Goal: Task Accomplishment & Management: Complete application form

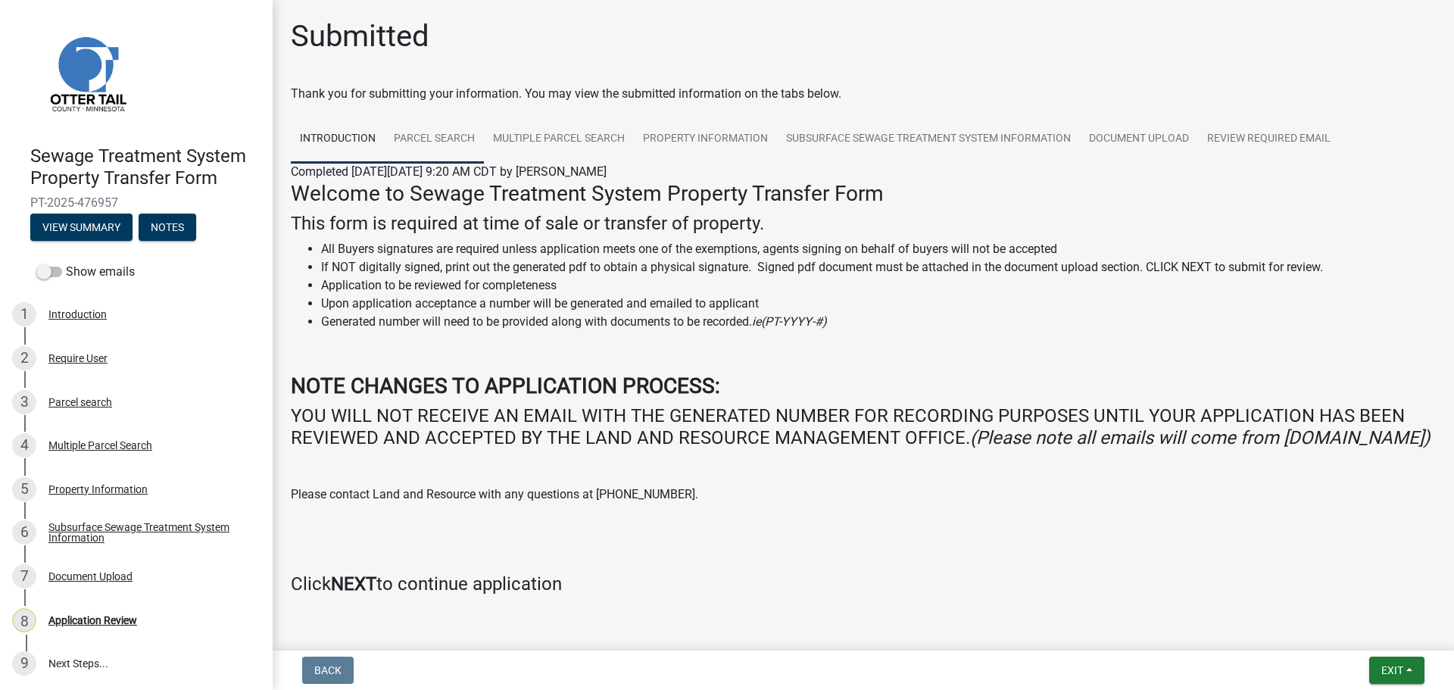
click at [428, 136] on link "Parcel search" at bounding box center [434, 139] width 99 height 48
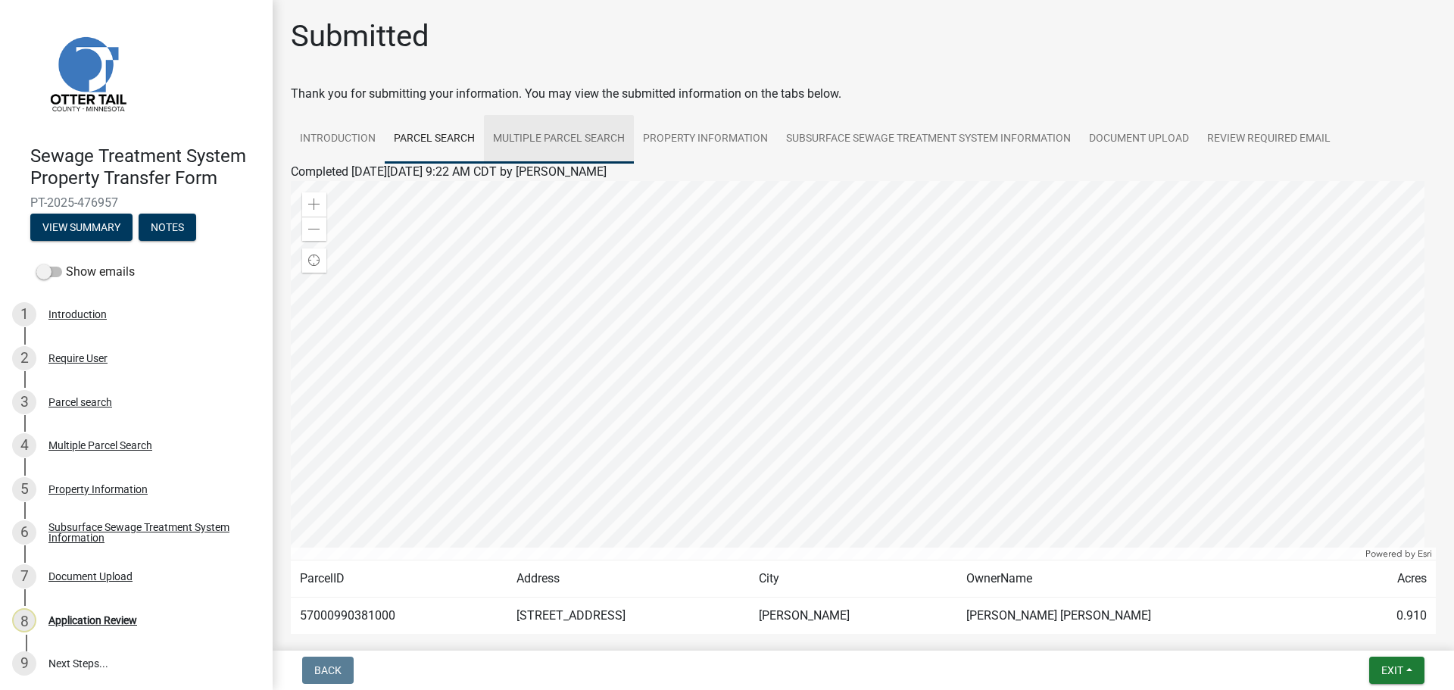
click at [550, 141] on link "Multiple Parcel Search" at bounding box center [559, 139] width 150 height 48
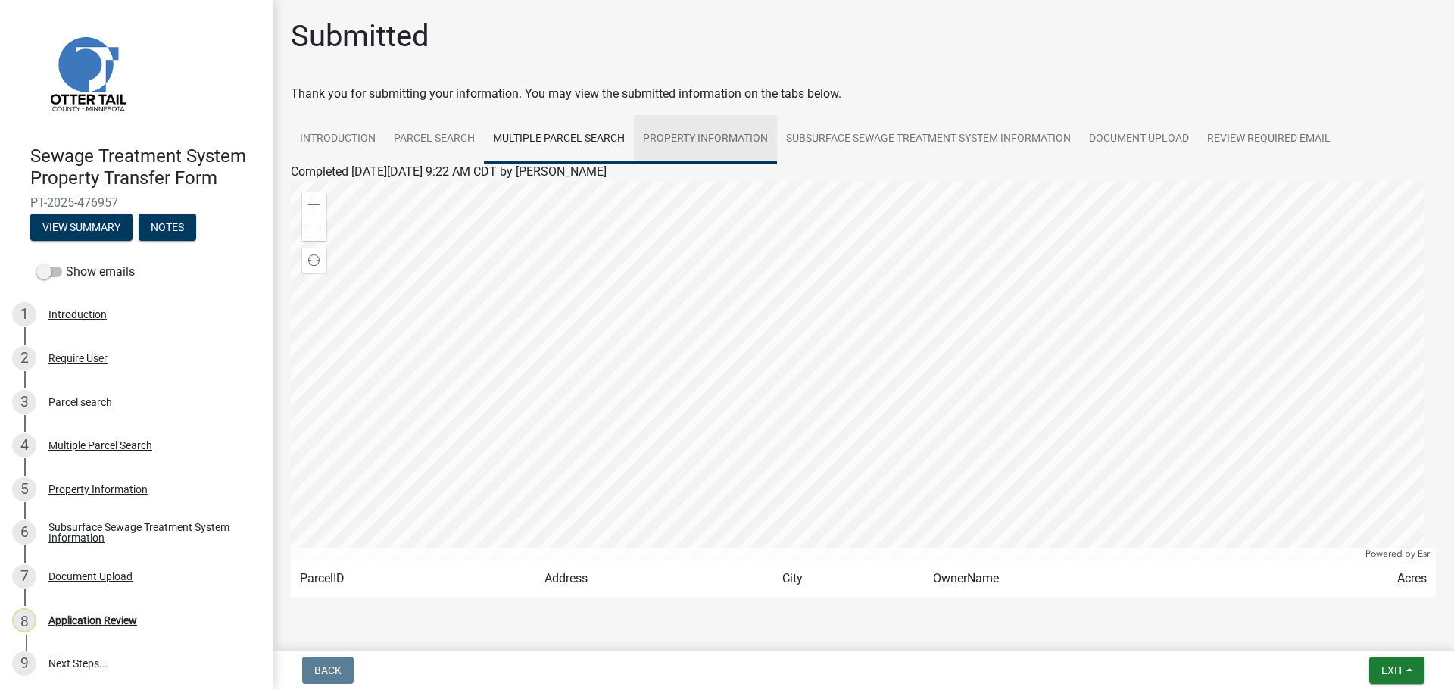
click at [707, 139] on link "Property Information" at bounding box center [705, 139] width 143 height 48
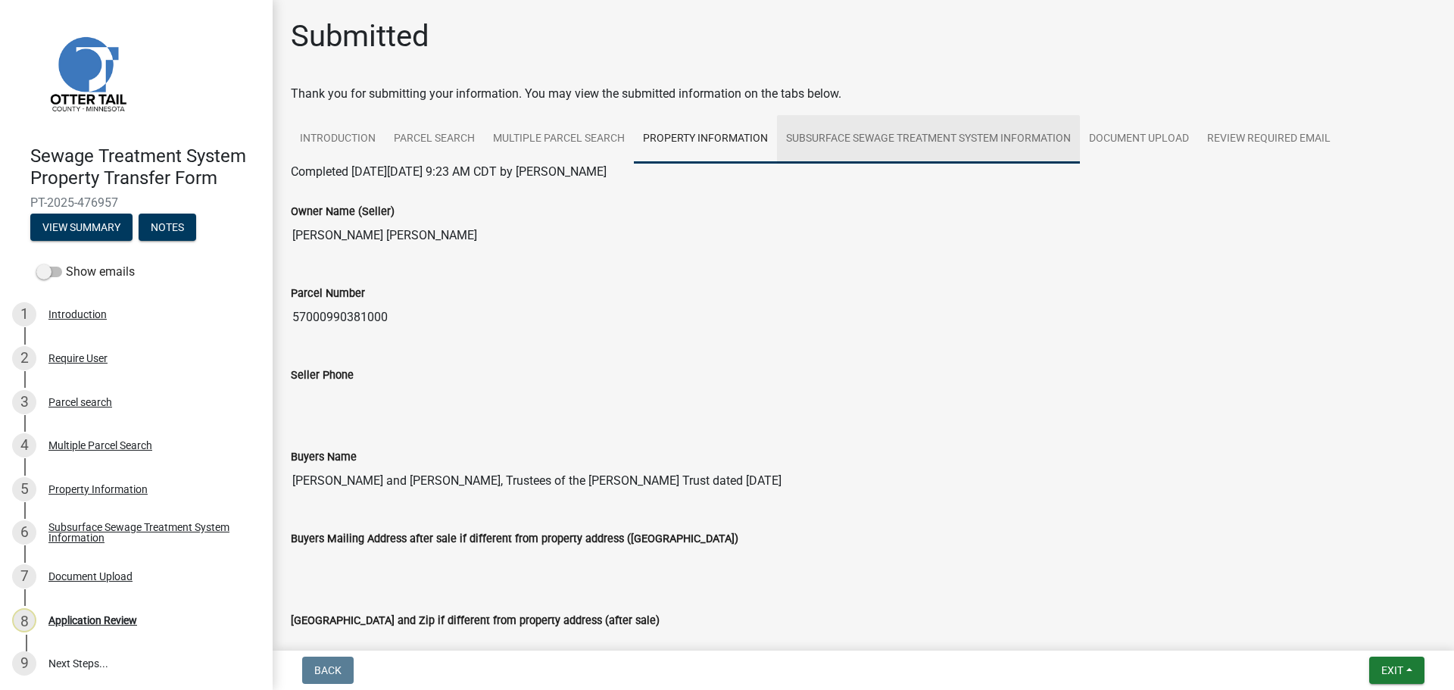
click at [878, 128] on link "Subsurface Sewage Treatment System Information" at bounding box center [928, 139] width 303 height 48
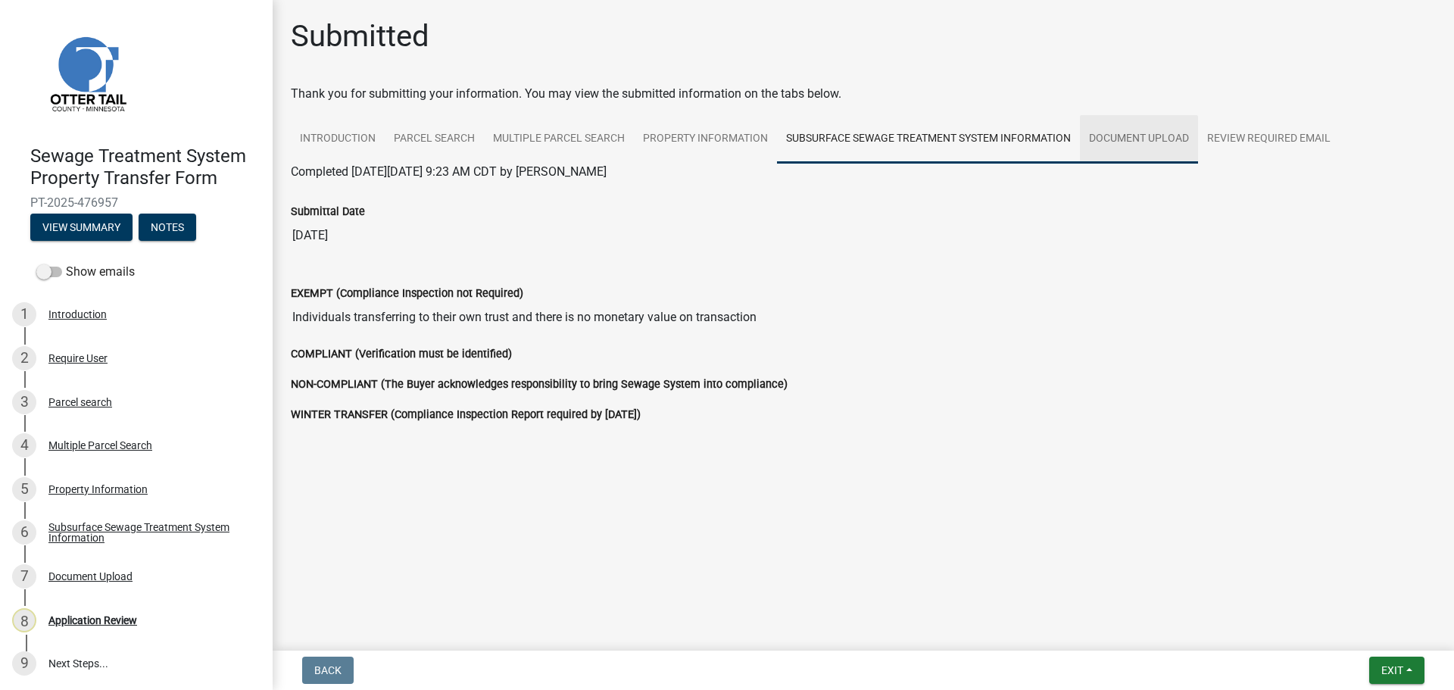
click at [1136, 139] on link "Document Upload" at bounding box center [1139, 139] width 118 height 48
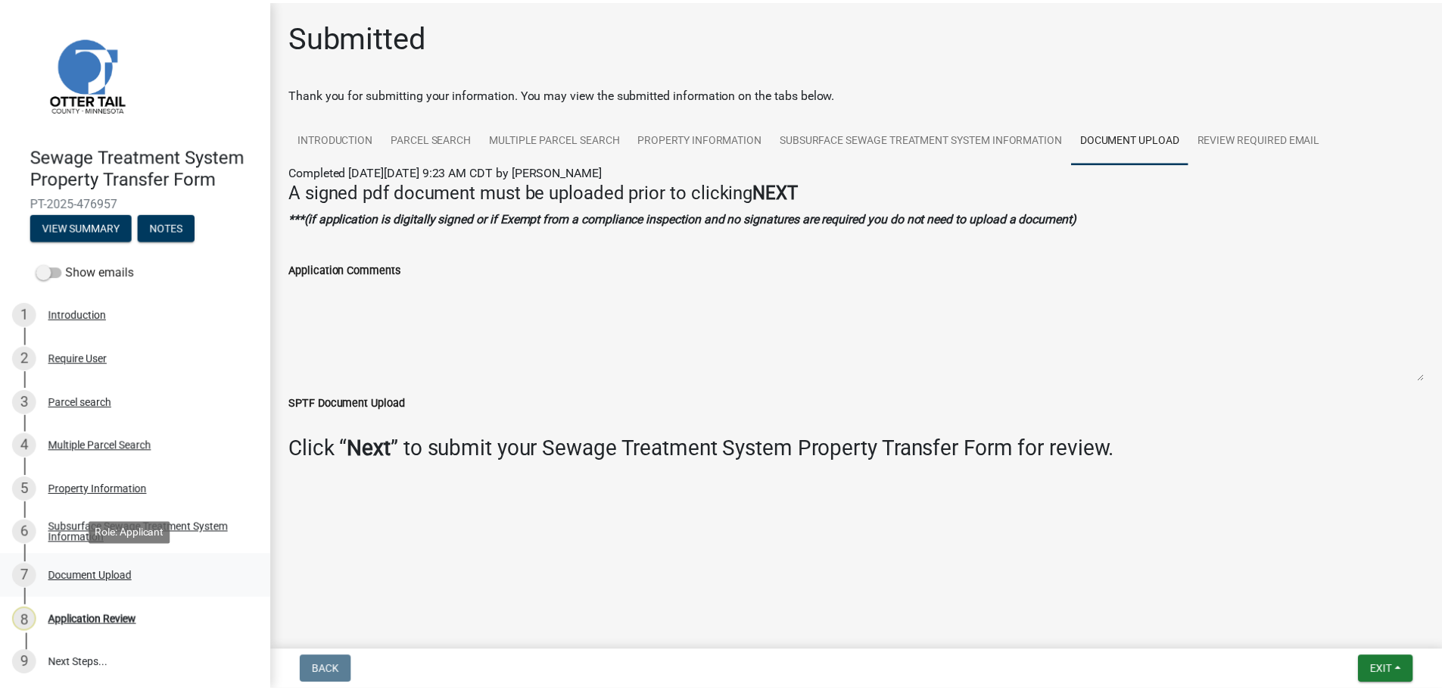
scroll to position [2, 0]
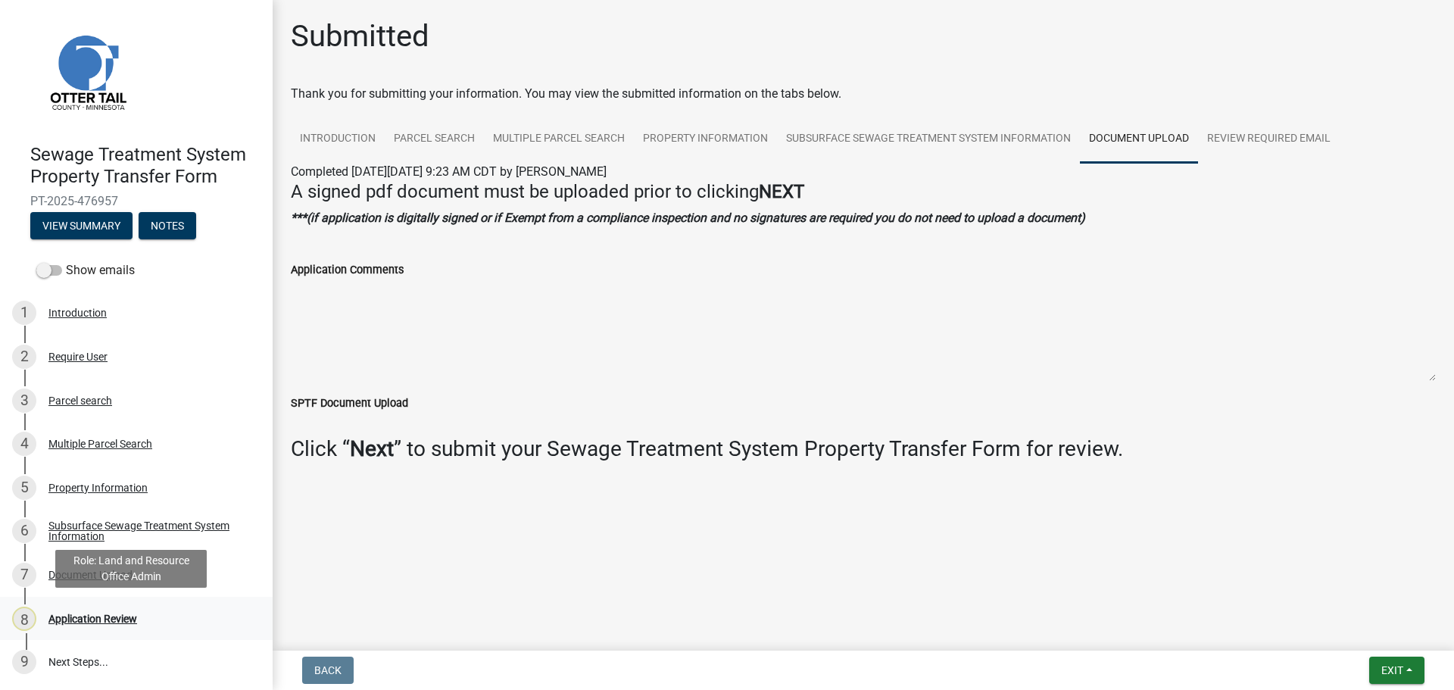
click at [91, 622] on div "Application Review" at bounding box center [92, 618] width 89 height 11
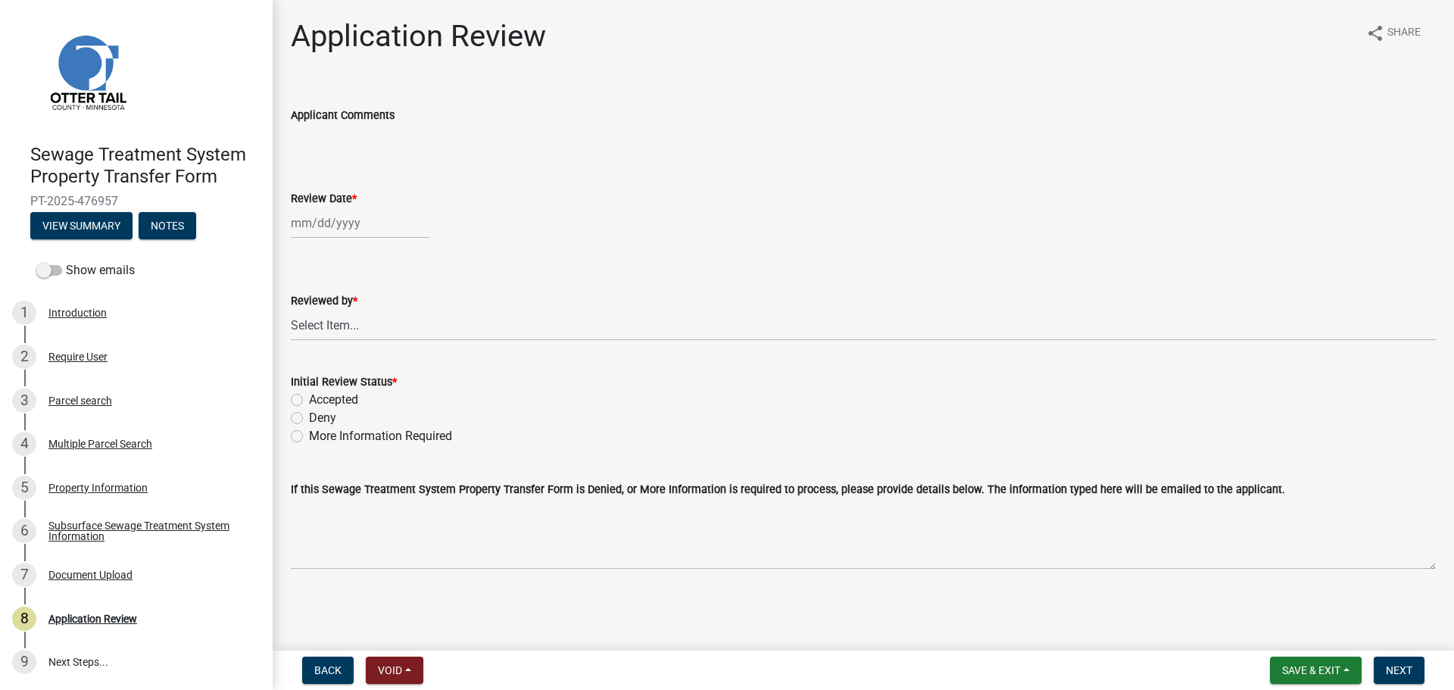
click at [347, 232] on div at bounding box center [360, 222] width 139 height 31
select select "9"
select select "2025"
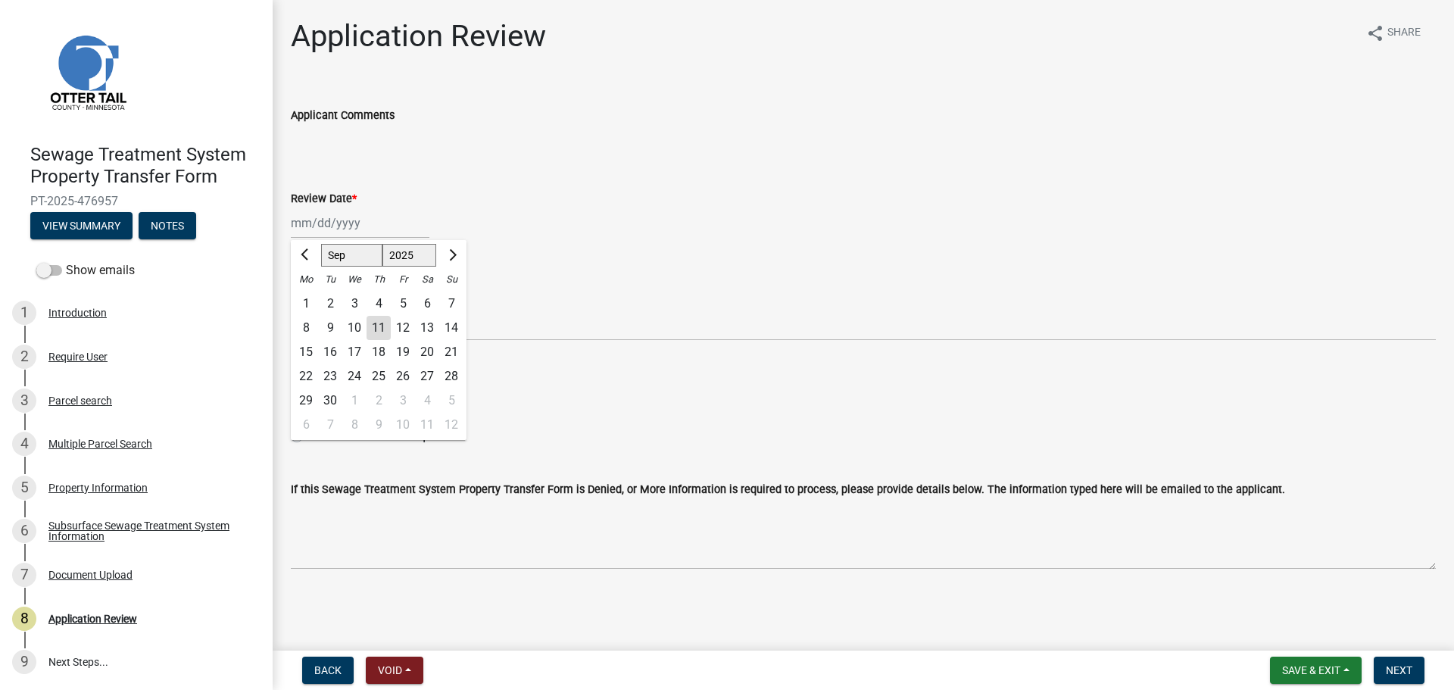
click at [375, 322] on div "11" at bounding box center [378, 328] width 24 height 24
type input "[DATE]"
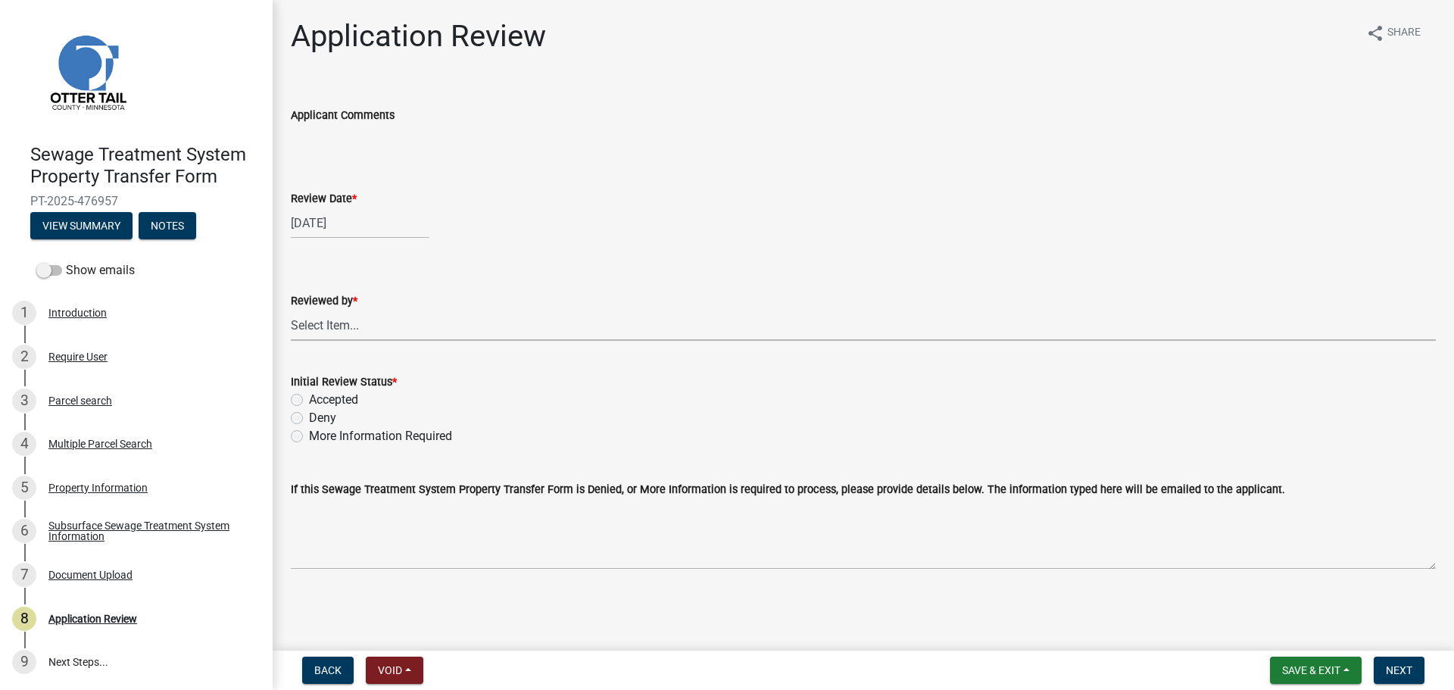
click at [344, 329] on select "Select Item... [PERSON_NAME] [PERSON_NAME] [PERSON_NAME] [PERSON_NAME] [PERSON_…" at bounding box center [863, 325] width 1145 height 31
click at [291, 310] on select "Select Item... [PERSON_NAME] [PERSON_NAME] [PERSON_NAME] [PERSON_NAME] [PERSON_…" at bounding box center [863, 325] width 1145 height 31
select select "67745ee8-7159-4960-80f9-a638286b467c"
click at [330, 399] on label "Accepted" at bounding box center [333, 400] width 49 height 18
click at [319, 399] on input "Accepted" at bounding box center [314, 396] width 10 height 10
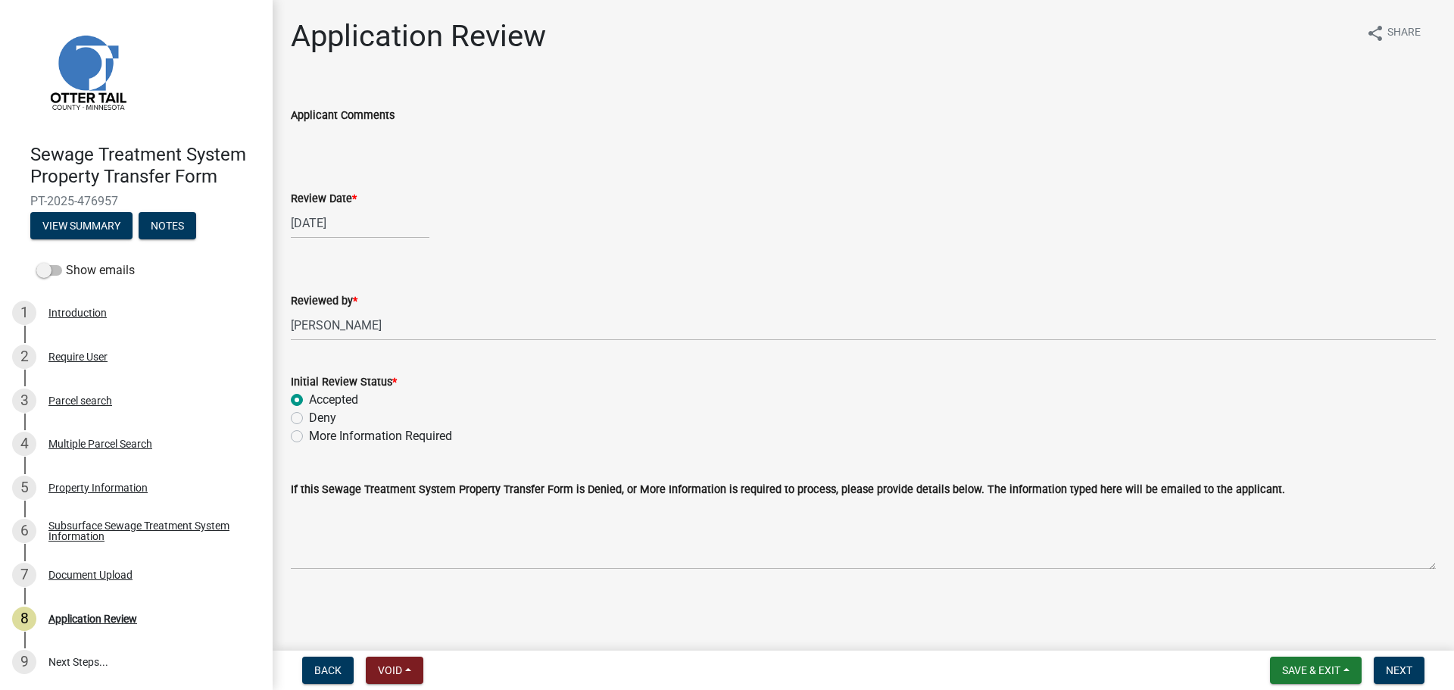
radio input "true"
click at [1402, 668] on span "Next" at bounding box center [1399, 670] width 27 height 12
